Goal: Information Seeking & Learning: Understand process/instructions

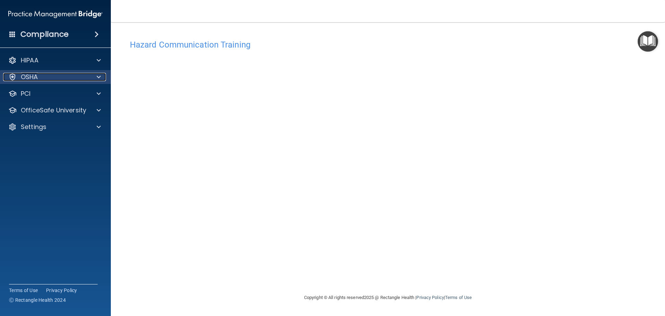
click at [37, 76] on p "OSHA" at bounding box center [29, 77] width 17 height 8
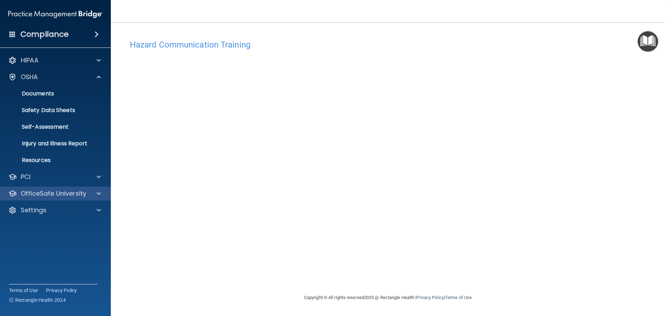
click at [48, 188] on div "OfficeSafe University" at bounding box center [55, 193] width 111 height 14
click at [98, 191] on span at bounding box center [99, 193] width 4 height 8
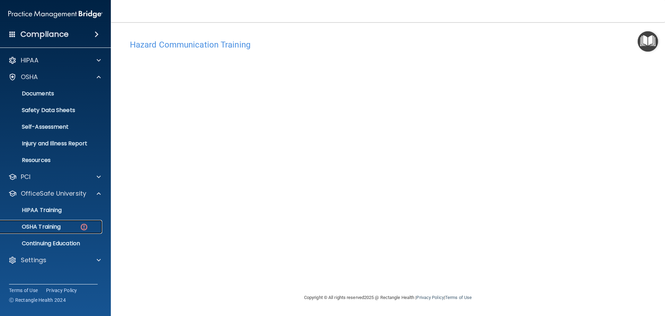
click at [64, 224] on div "OSHA Training" at bounding box center [52, 226] width 95 height 7
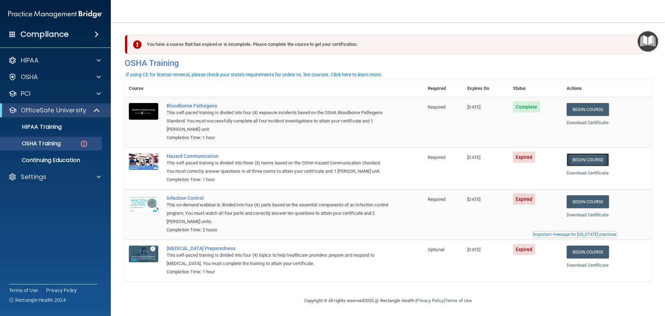
click at [594, 163] on link "Begin Course" at bounding box center [588, 159] width 42 height 13
